Goal: Transaction & Acquisition: Purchase product/service

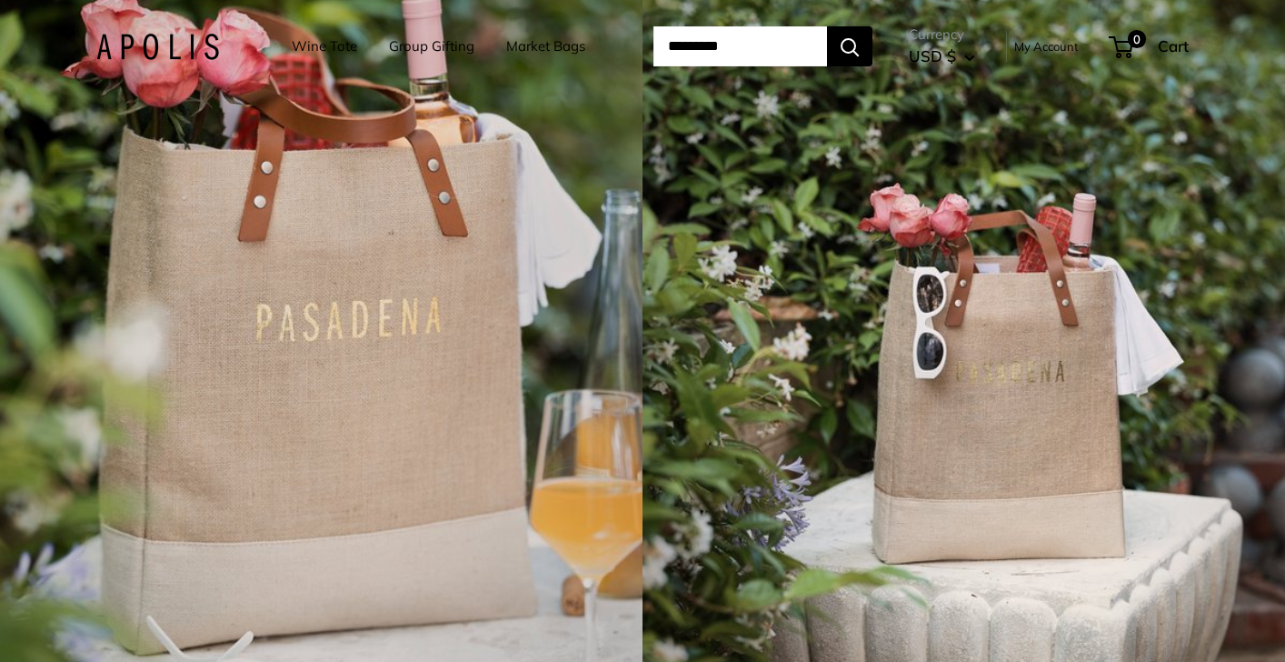
click at [311, 55] on link "Wine Tote" at bounding box center [324, 46] width 65 height 25
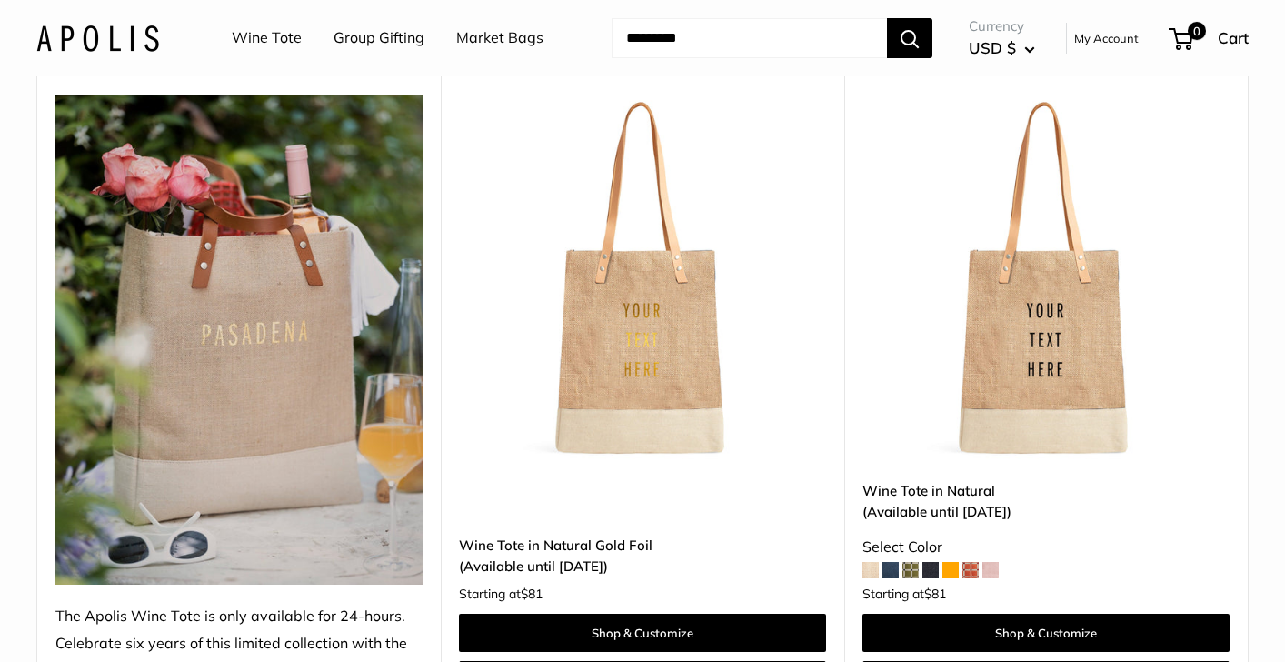
scroll to position [240, 0]
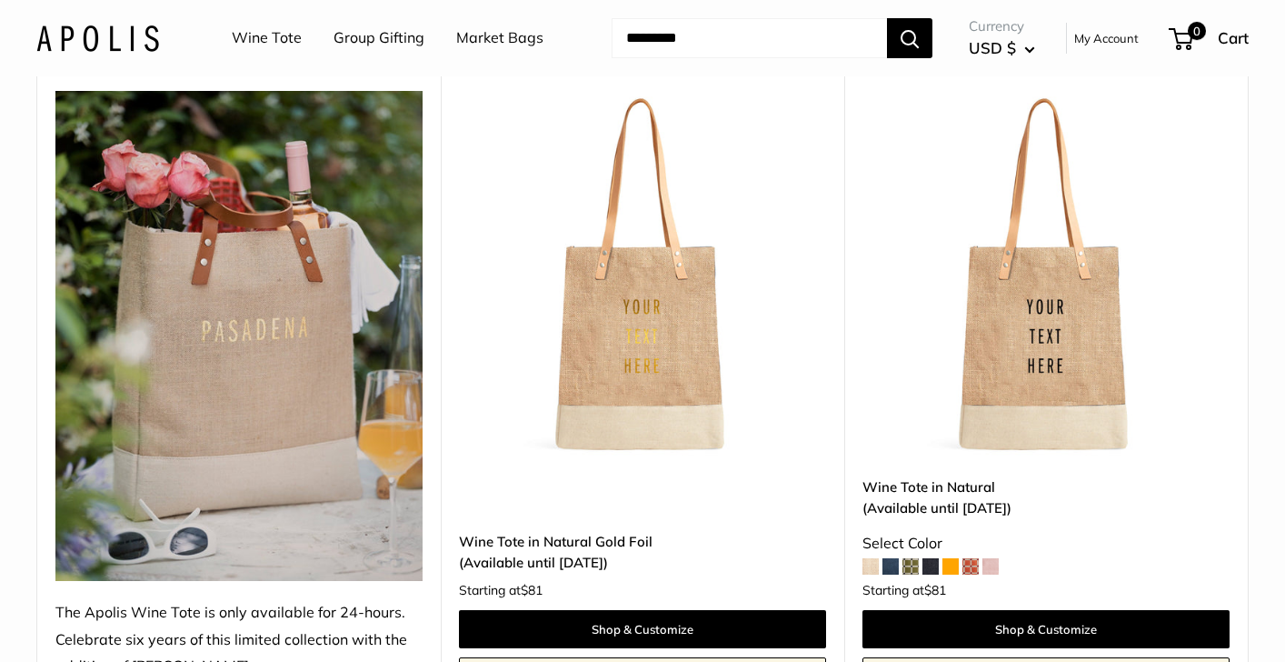
click at [0, 0] on img at bounding box center [0, 0] width 0 height 0
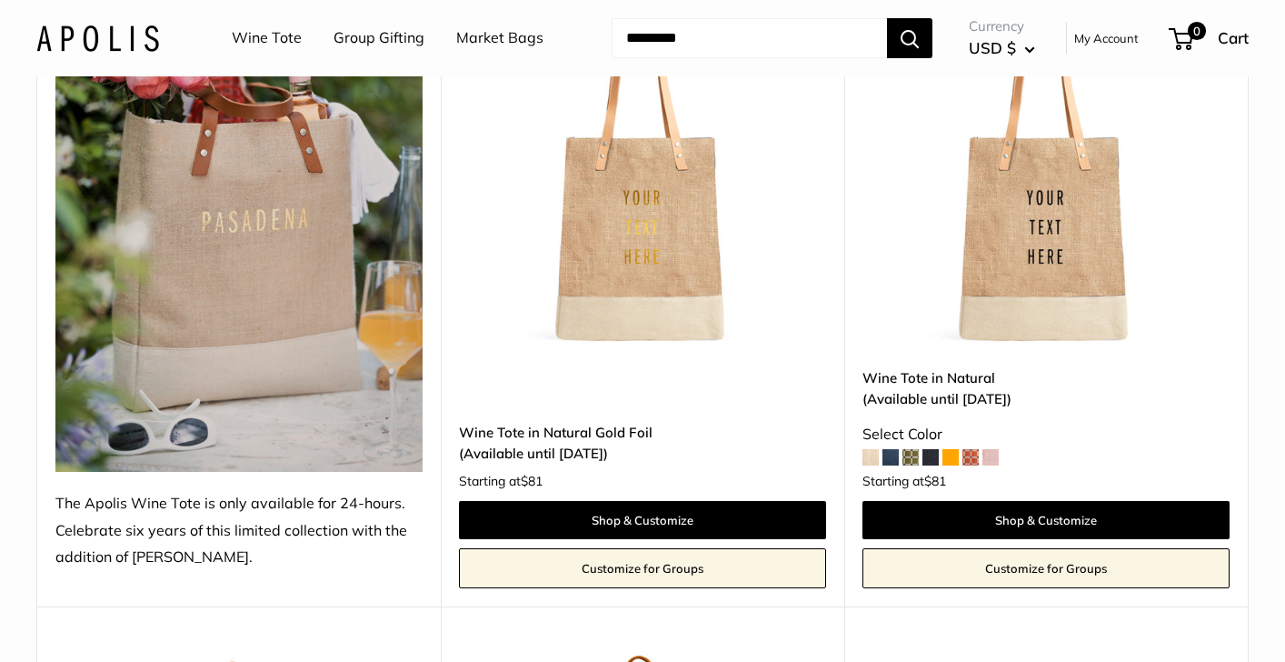
scroll to position [363, 0]
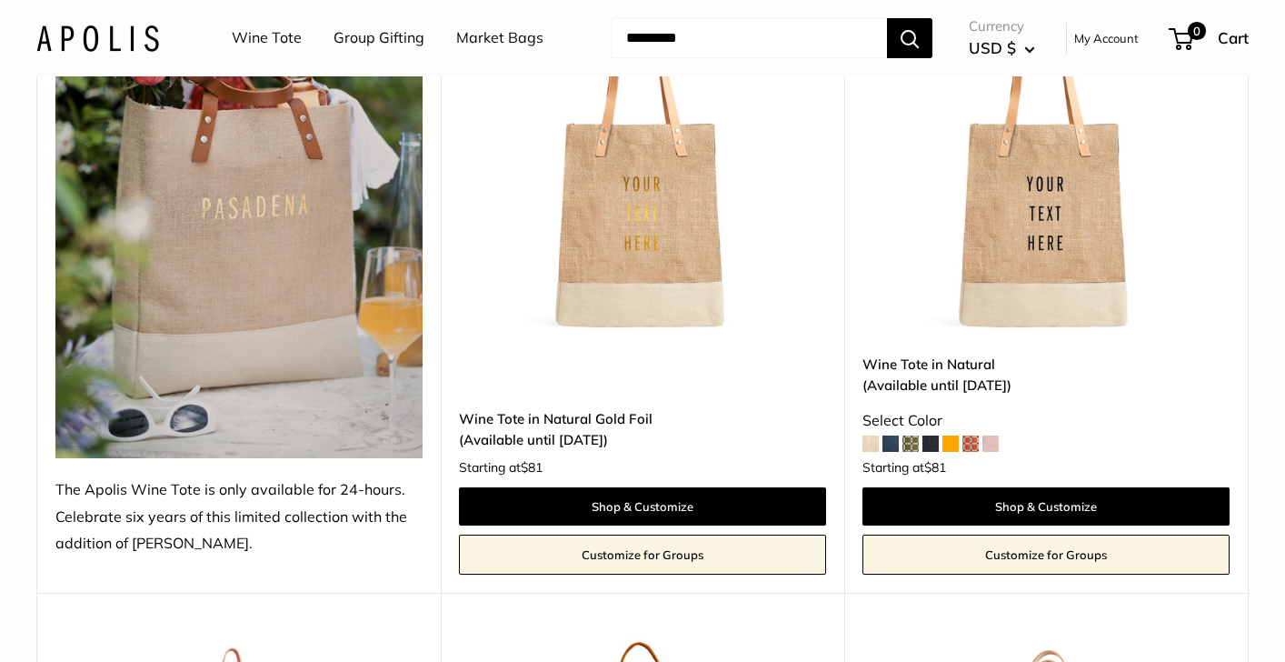
click at [869, 443] on span at bounding box center [870, 443] width 16 height 16
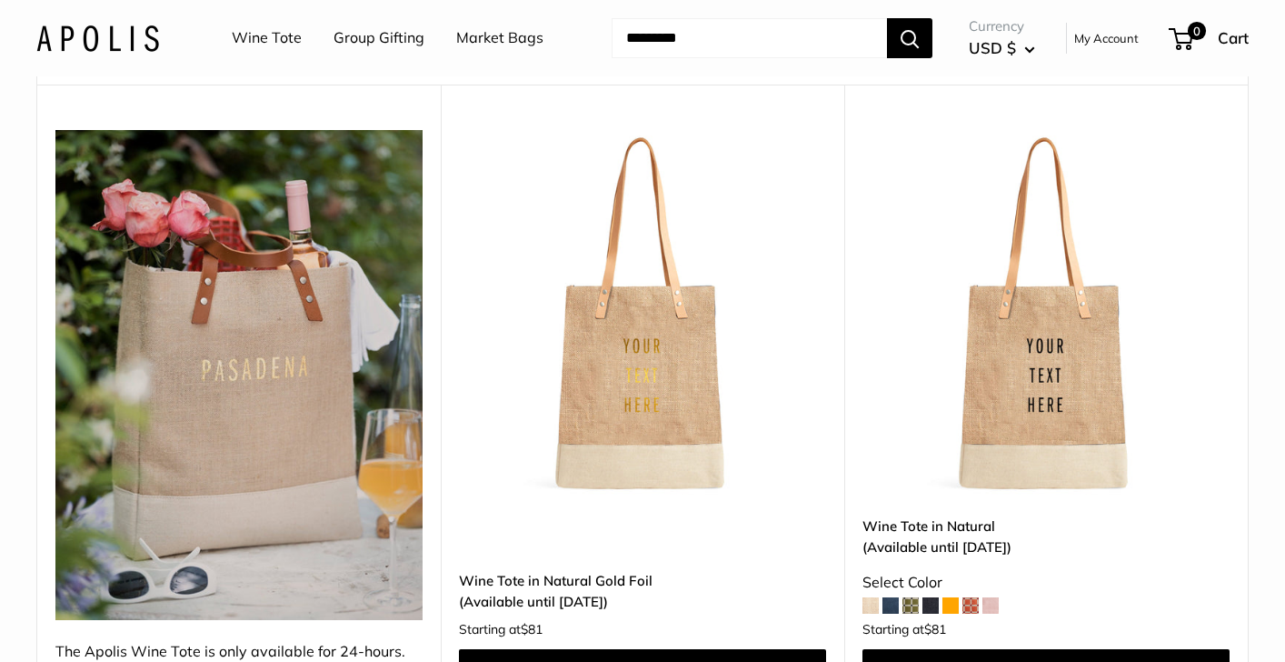
scroll to position [209, 0]
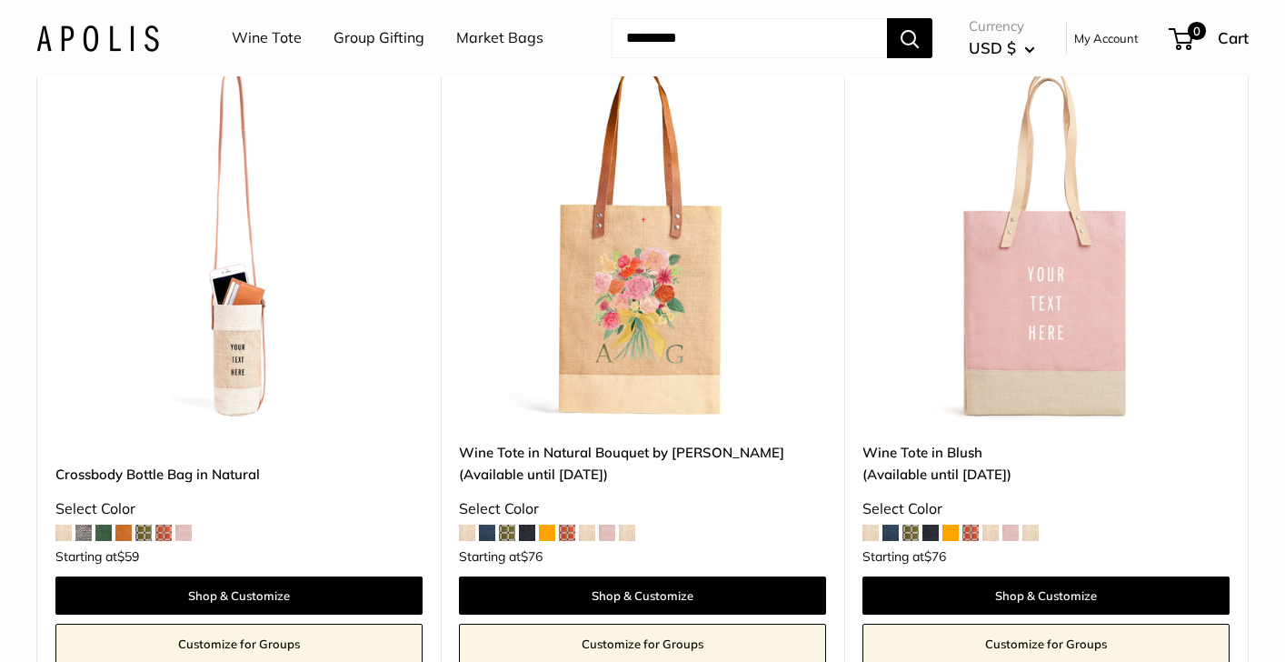
scroll to position [1007, 0]
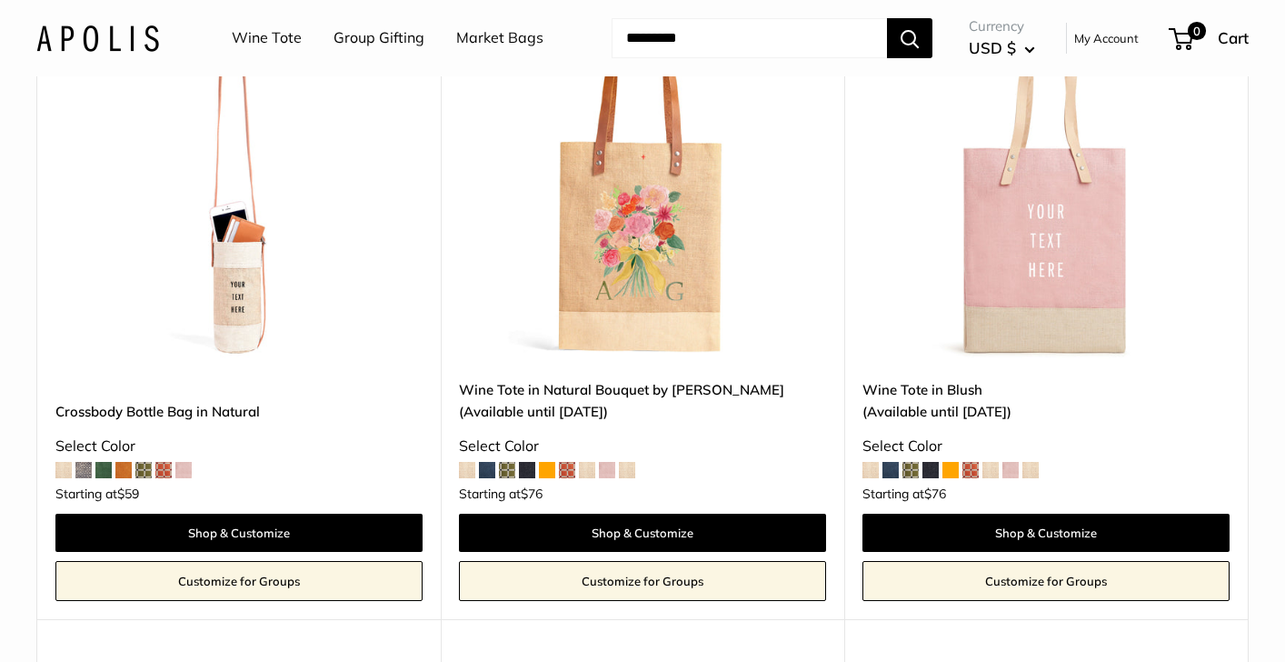
click at [625, 474] on span at bounding box center [627, 470] width 16 height 16
